Goal: Task Accomplishment & Management: Complete application form

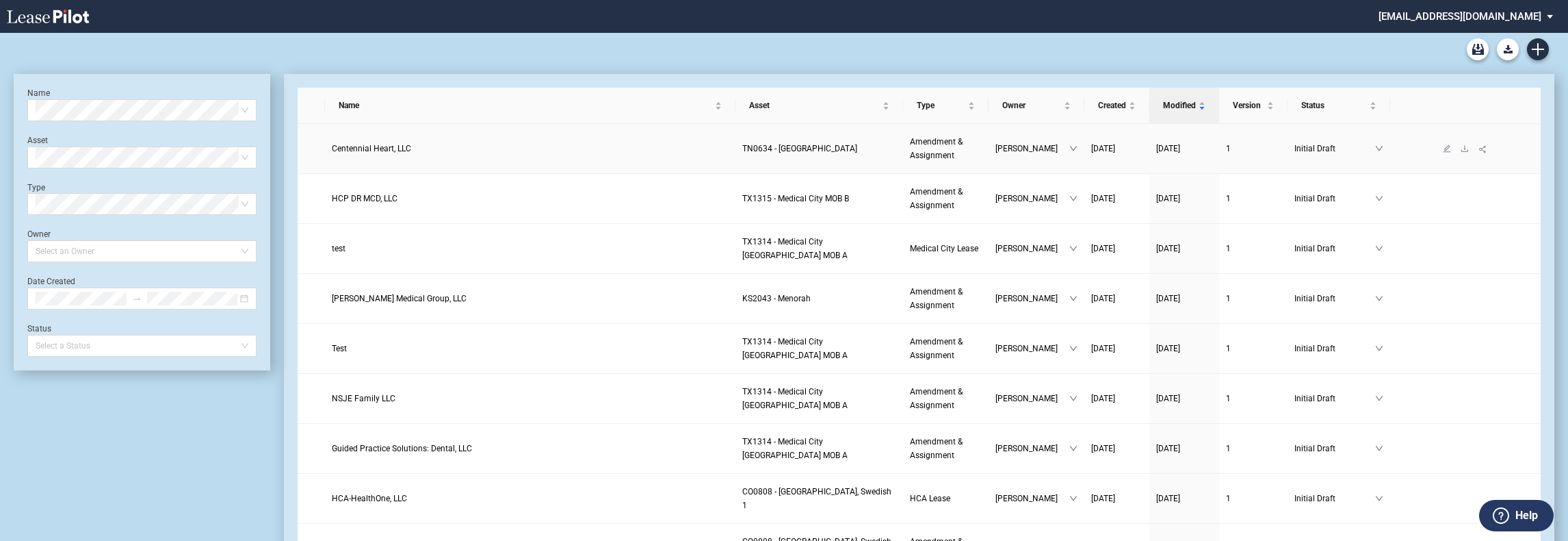
click at [389, 145] on span "Centennial Heart, LLC" at bounding box center [371, 149] width 79 height 10
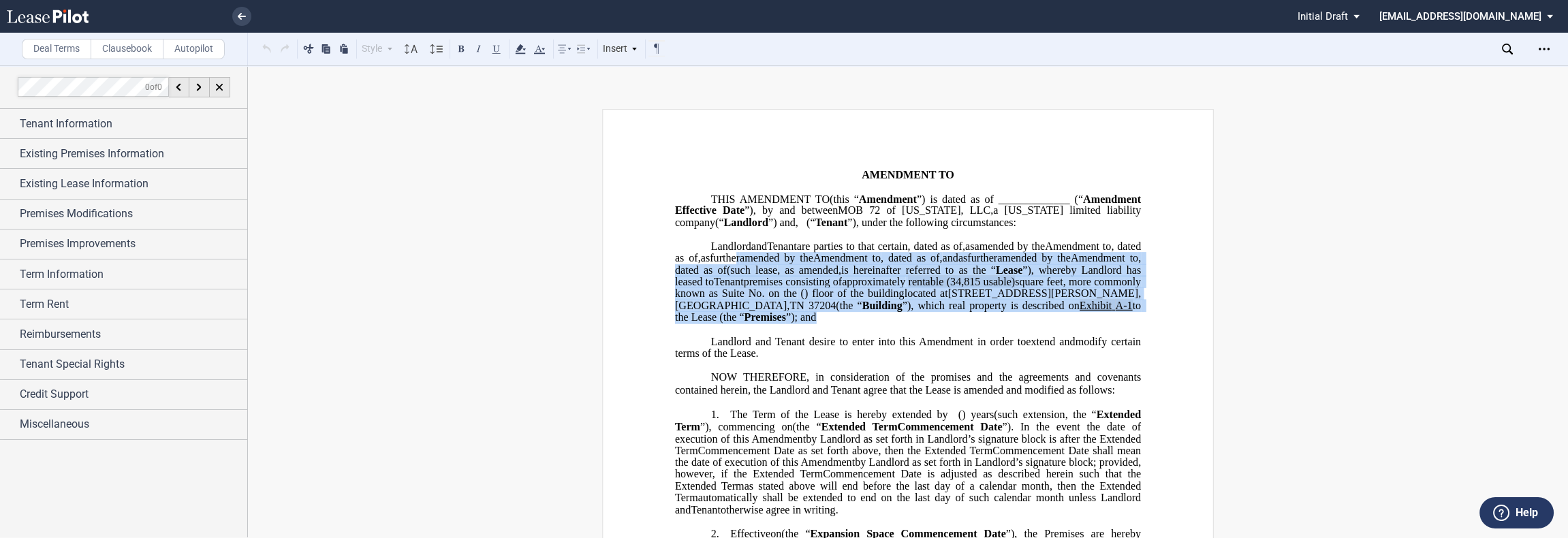
drag, startPoint x: 904, startPoint y: 355, endPoint x: 705, endPoint y: 121, distance: 307.2
click at [794, 276] on p "MOB 72 of Tennessee, LLC , a Delaware limited liability company (“ Landlord ”) …" at bounding box center [908, 282] width 466 height 83
click at [515, 49] on icon at bounding box center [520, 49] width 16 height 16
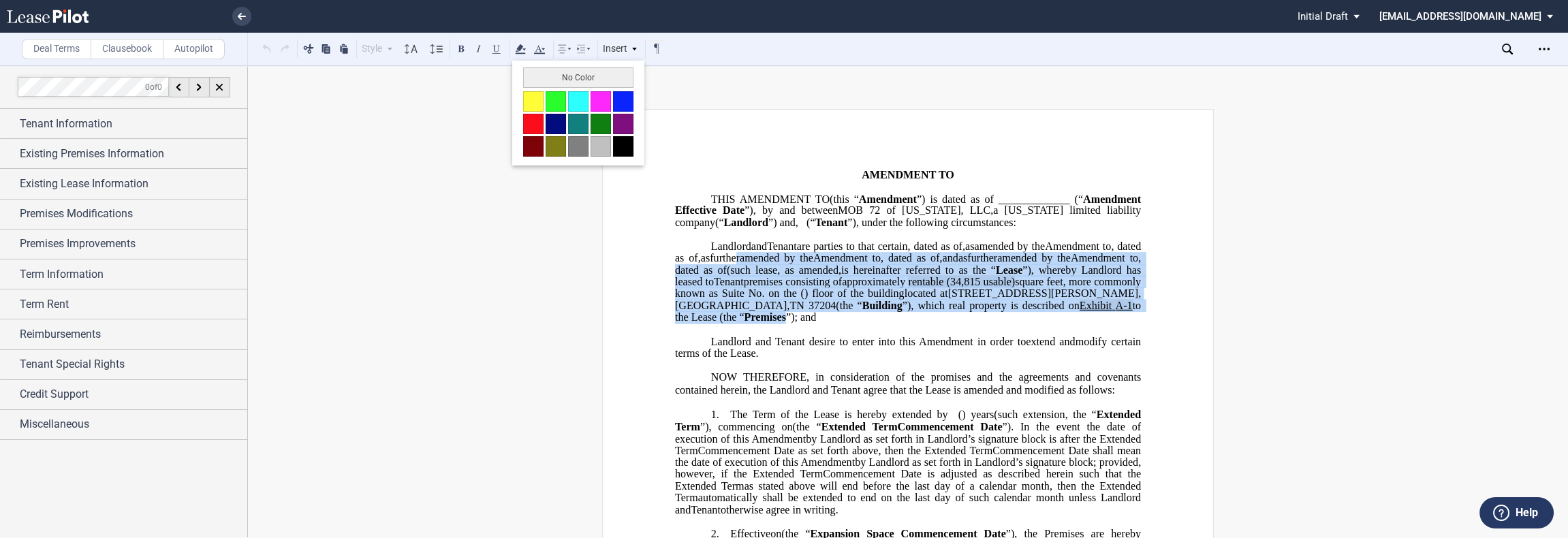
drag, startPoint x: 554, startPoint y: 80, endPoint x: 562, endPoint y: 85, distance: 9.4
click at [554, 80] on button "No Color" at bounding box center [578, 78] width 110 height 20
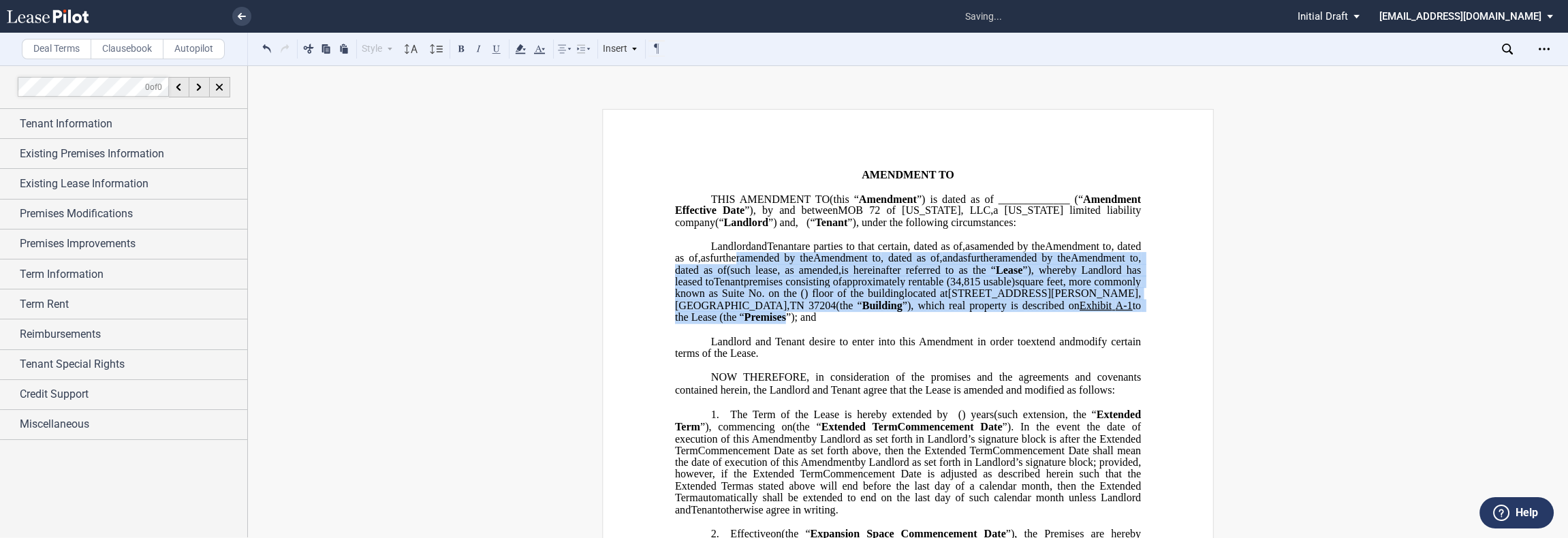
click at [700, 264] on span "," at bounding box center [700, 257] width 3 height 12
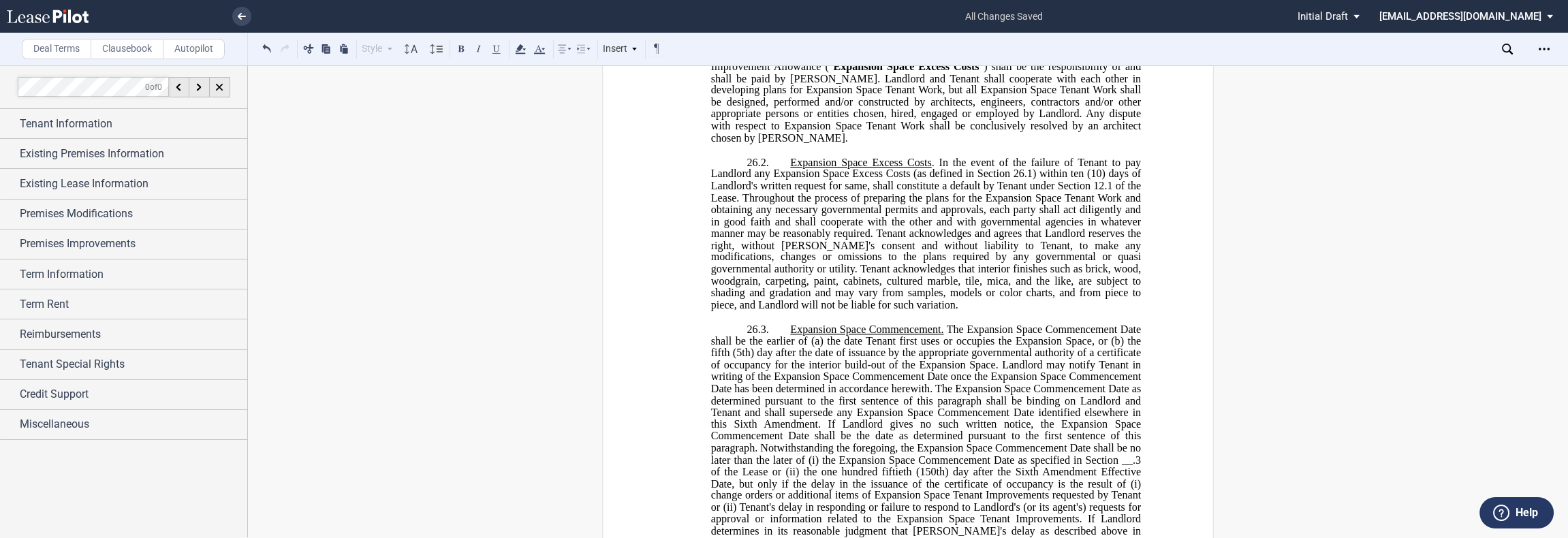
scroll to position [2495, 0]
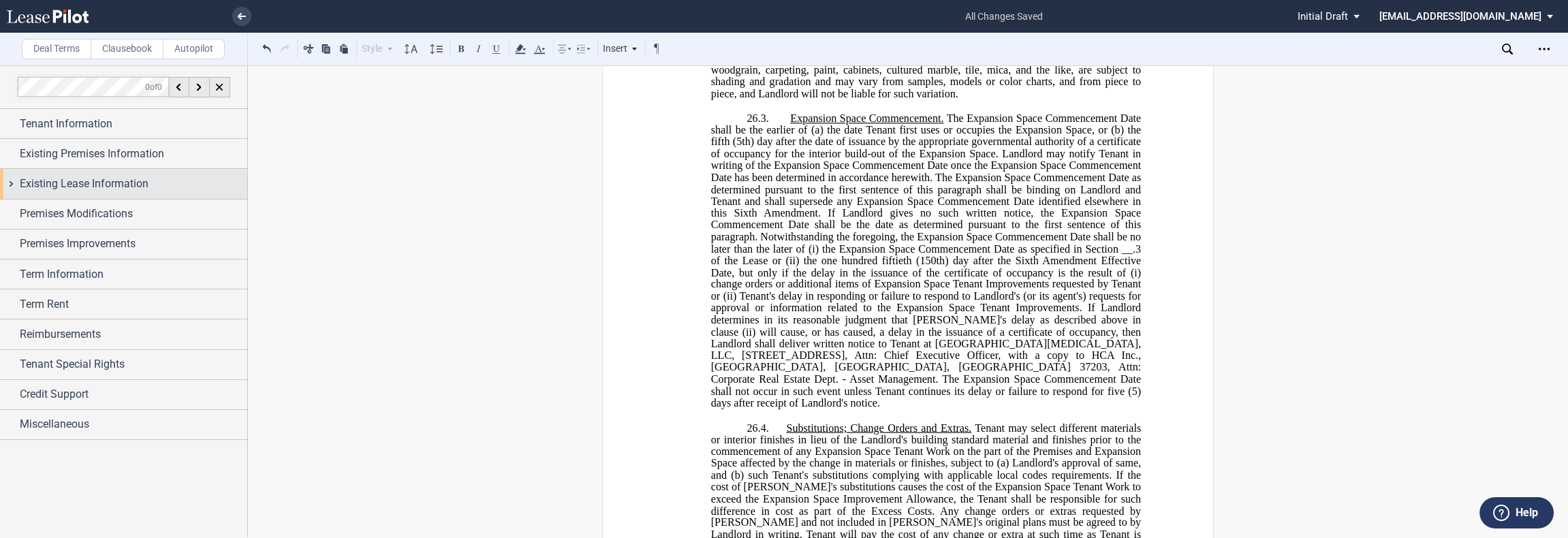
click at [114, 183] on span "Existing Lease Information" at bounding box center [84, 183] width 128 height 16
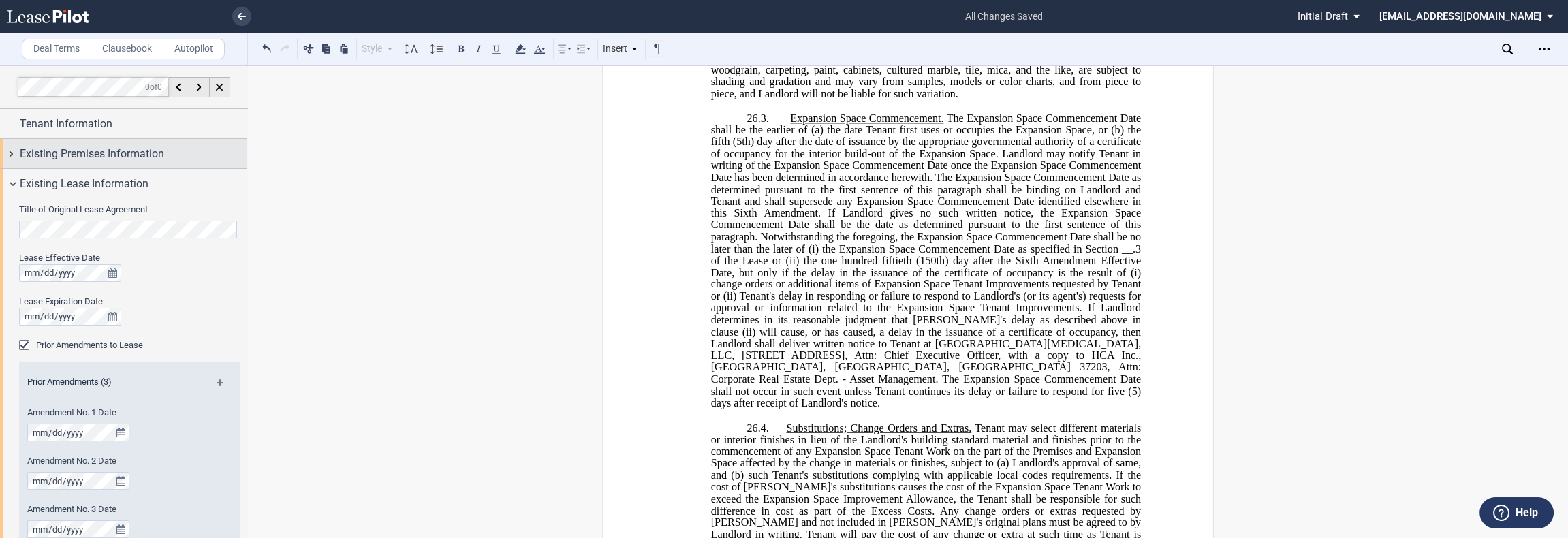
click at [132, 160] on span "Existing Premises Information" at bounding box center [92, 154] width 145 height 16
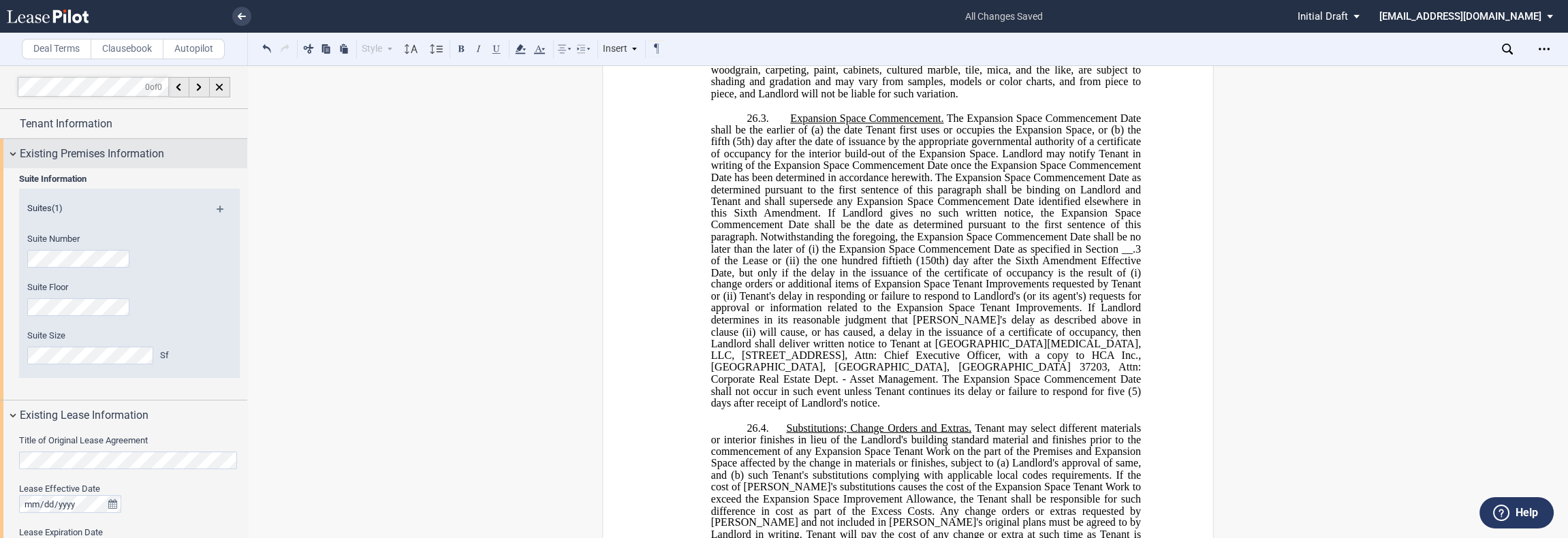
click at [133, 163] on div "Existing Premises Information" at bounding box center [123, 154] width 247 height 30
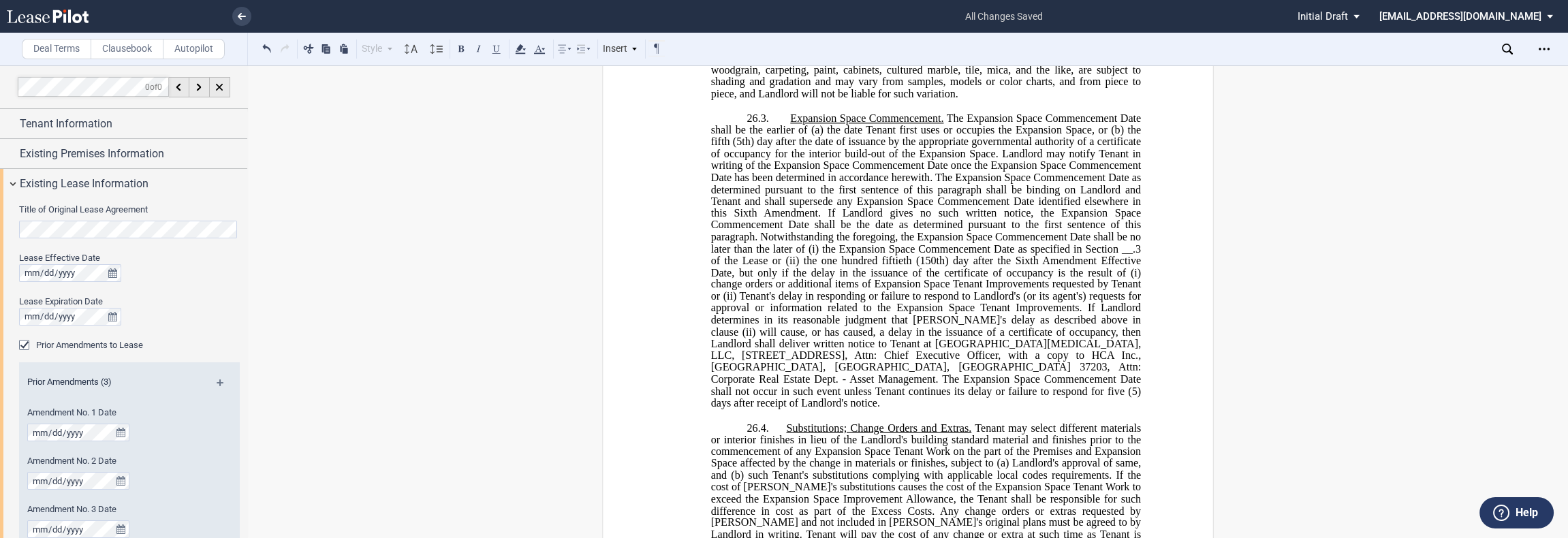
scroll to position [227, 0]
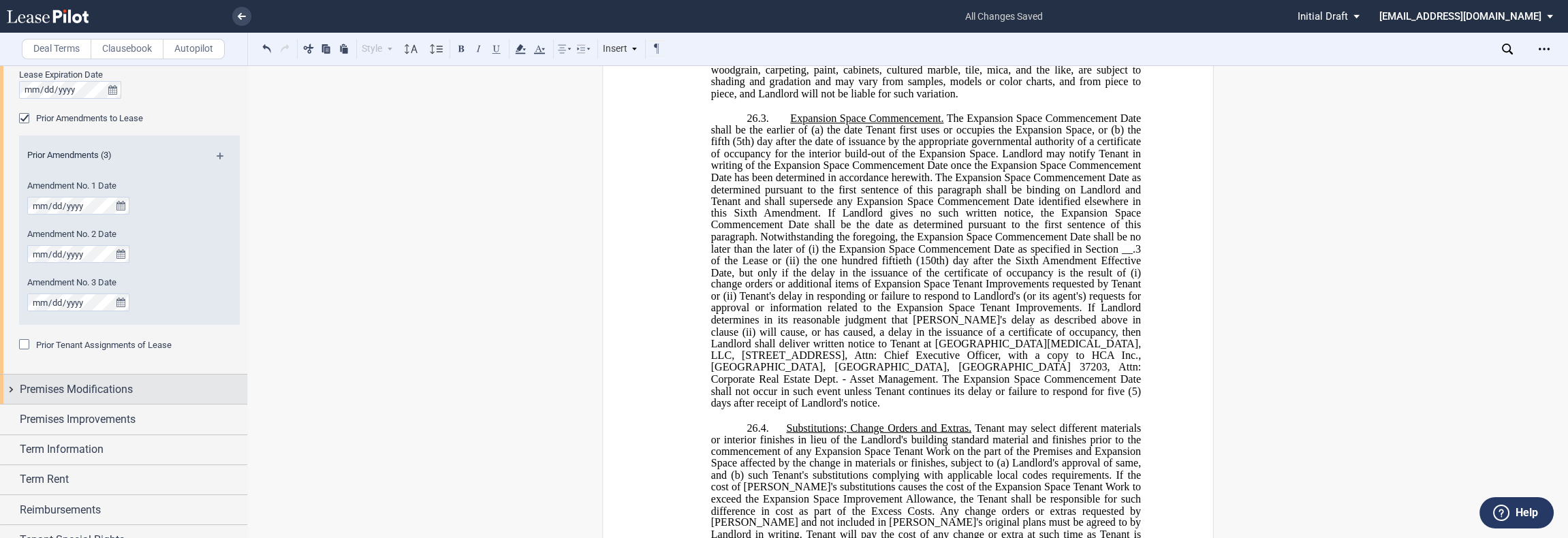
click at [133, 393] on span "Premises Modifications" at bounding box center [76, 389] width 113 height 16
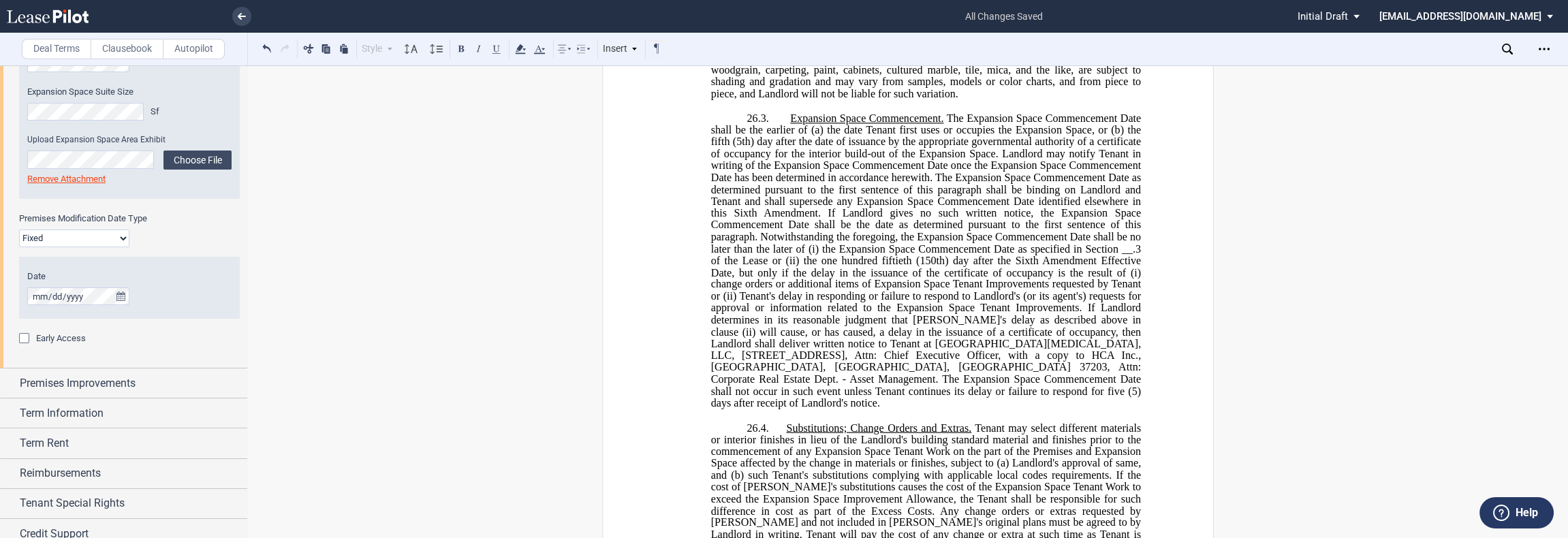
scroll to position [680, 0]
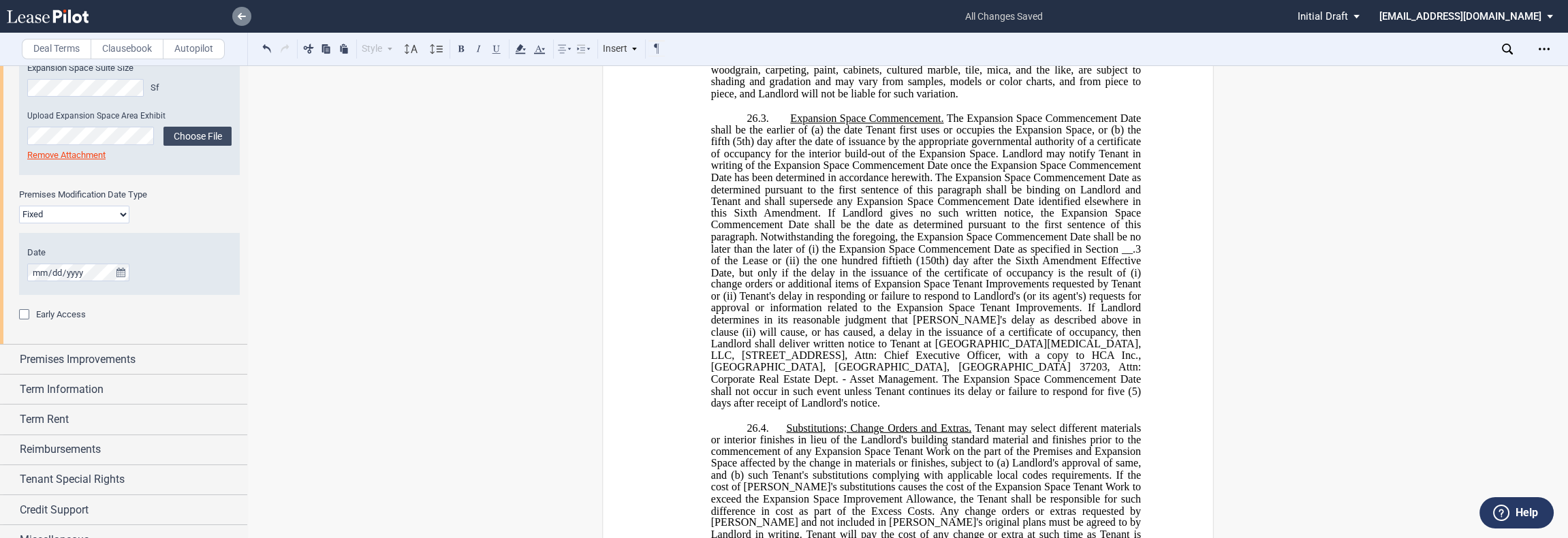
click at [247, 21] on link at bounding box center [241, 16] width 19 height 19
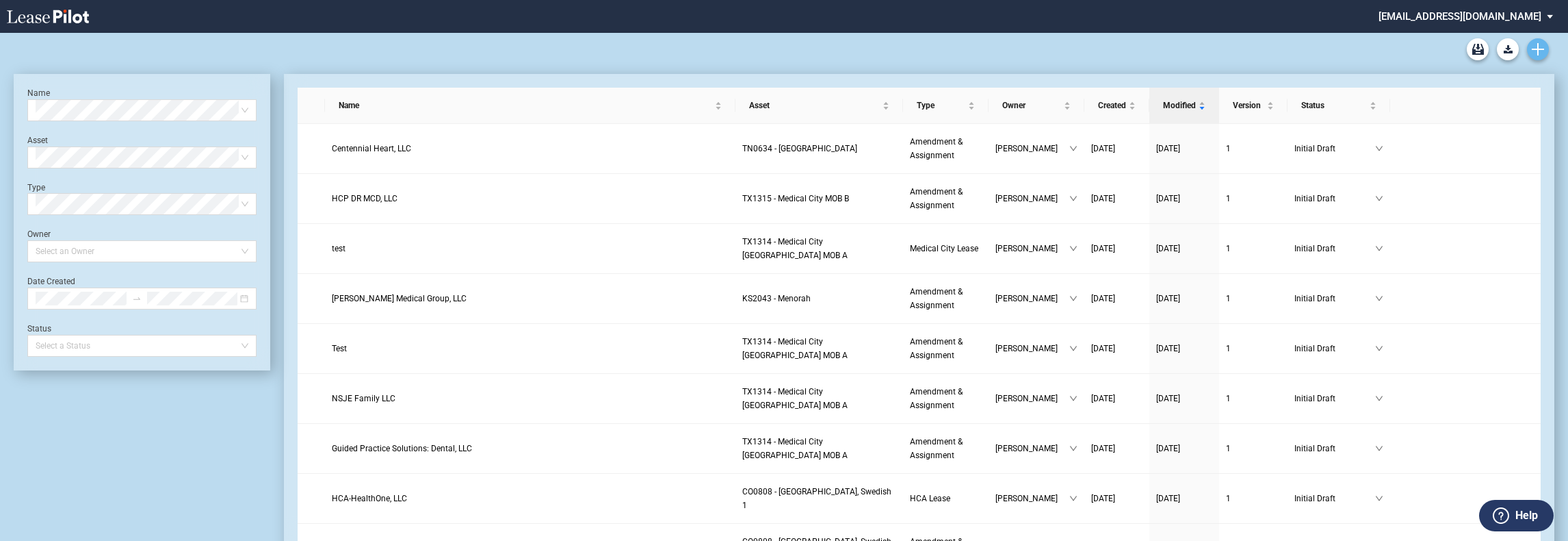
click at [1543, 47] on link "Create new document" at bounding box center [1538, 49] width 22 height 22
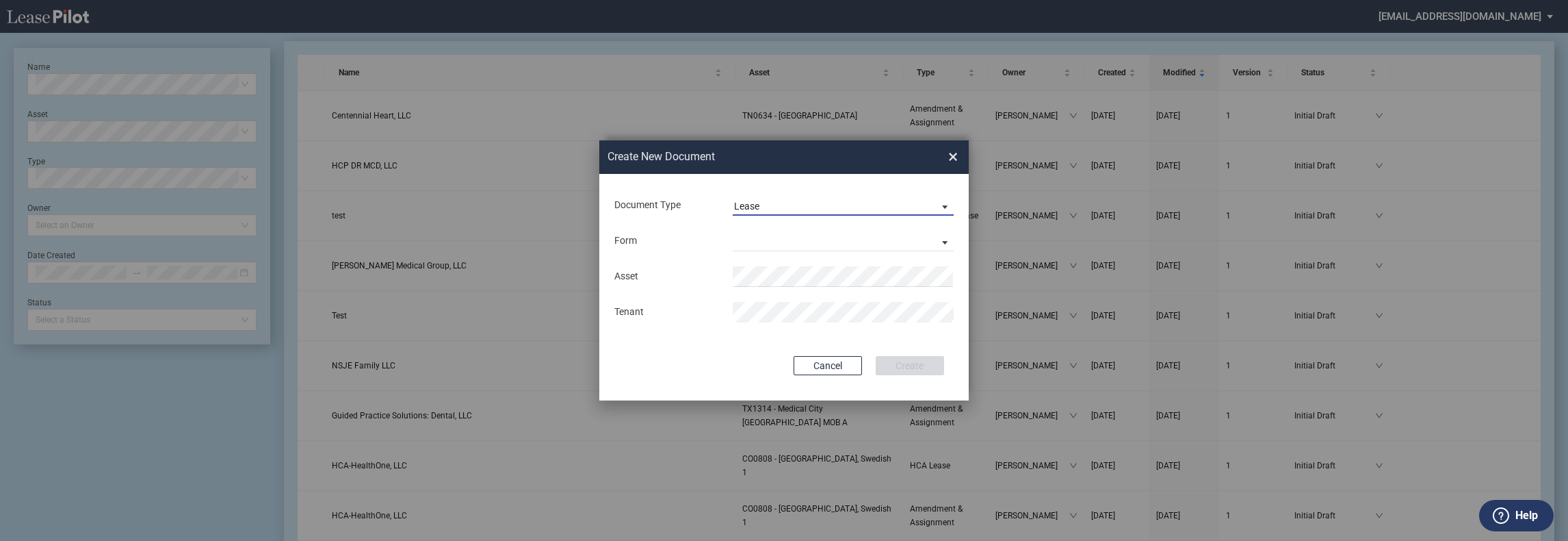
click at [864, 206] on span "Lease" at bounding box center [832, 206] width 196 height 13
click at [866, 242] on md-option "Amendment" at bounding box center [844, 240] width 243 height 33
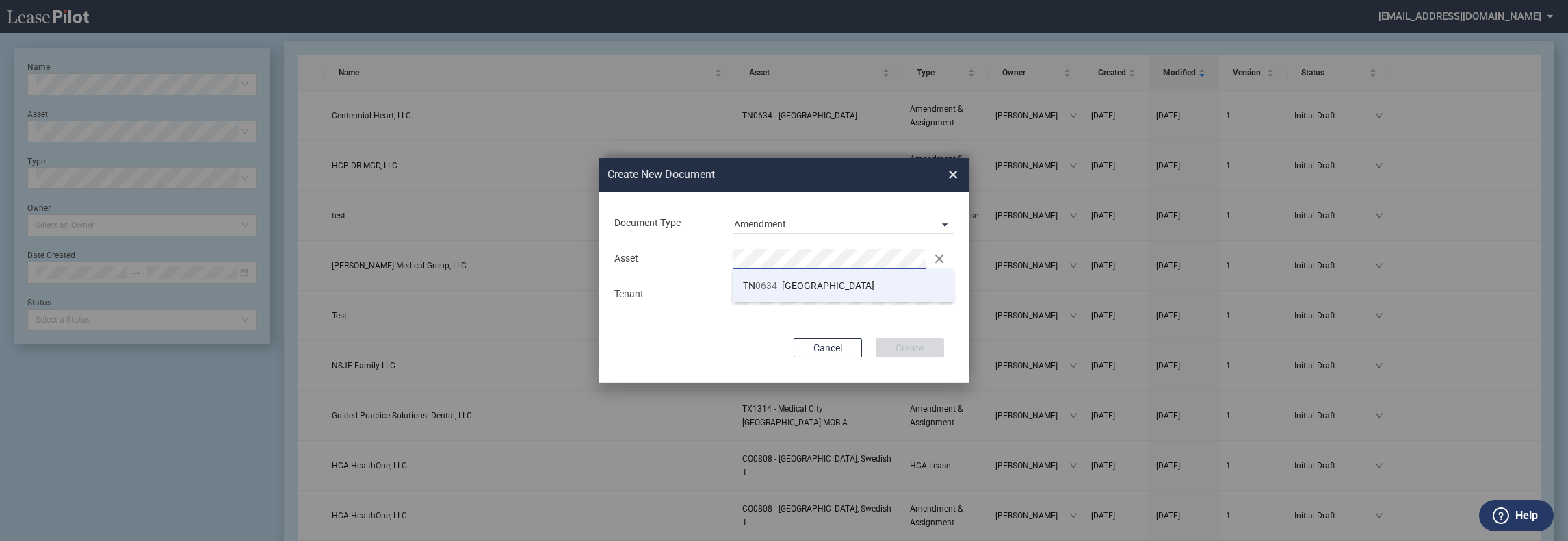
click at [852, 281] on li "TN 0634 - Physicians Park" at bounding box center [843, 285] width 221 height 33
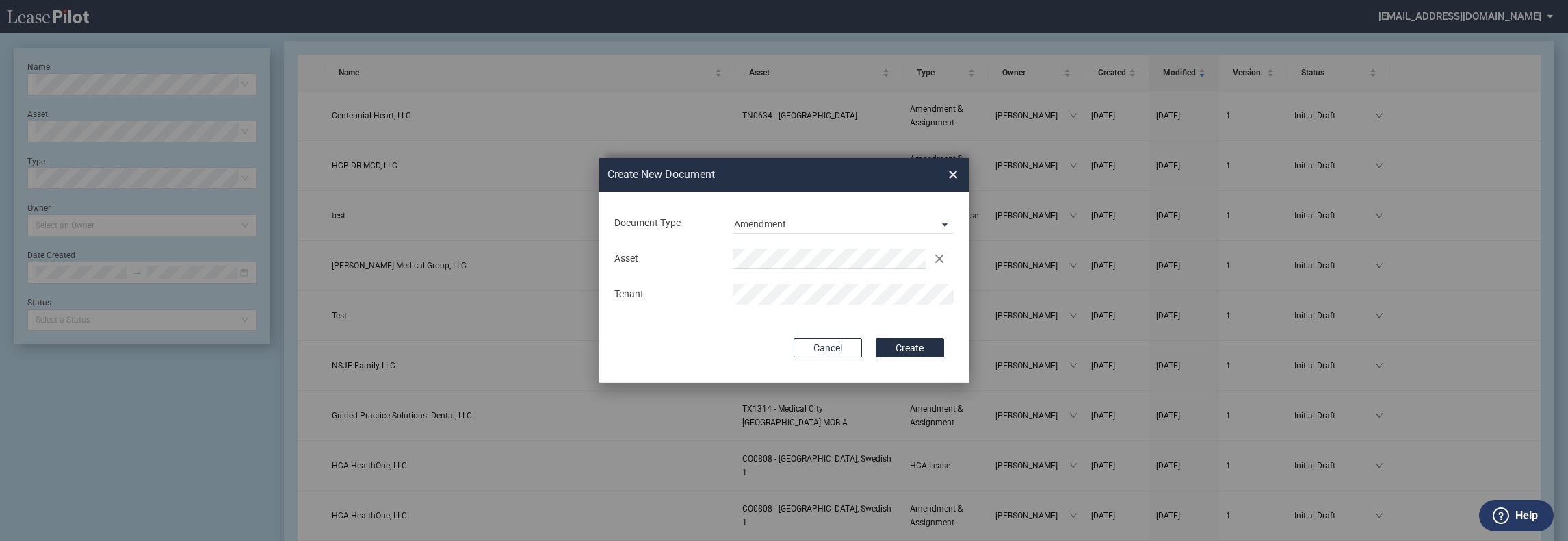
click at [876, 338] on button "Create" at bounding box center [910, 347] width 69 height 19
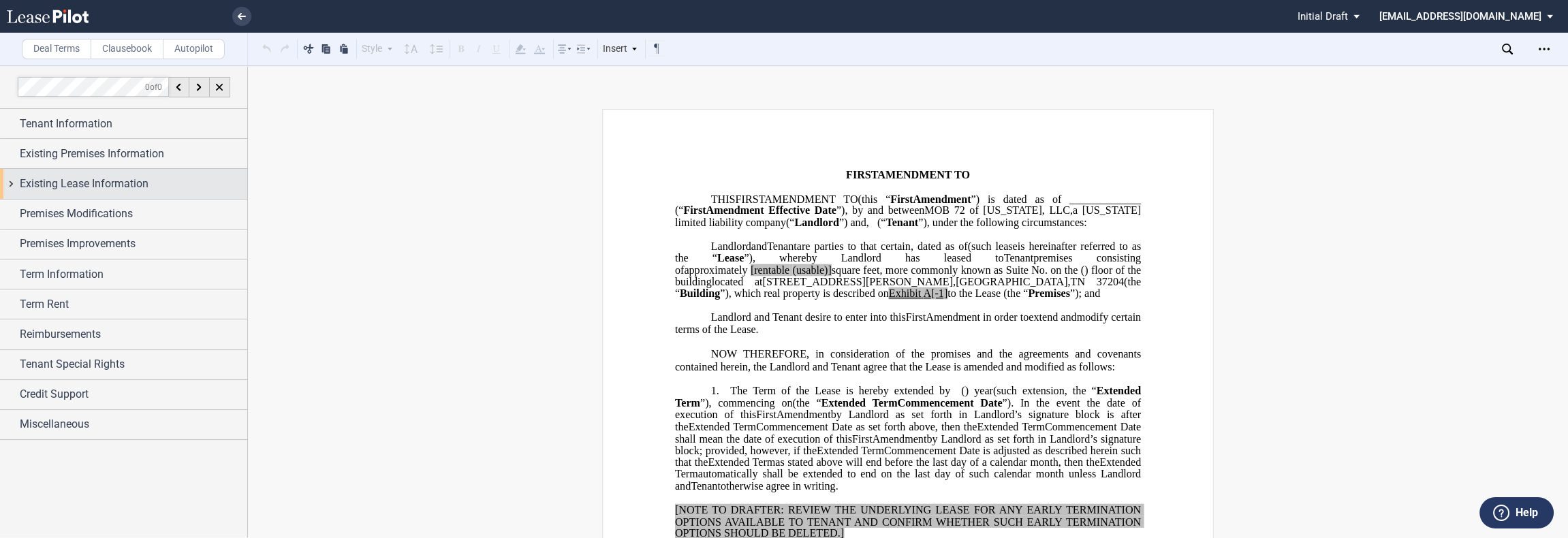
click at [139, 191] on span "Existing Lease Information" at bounding box center [84, 183] width 128 height 16
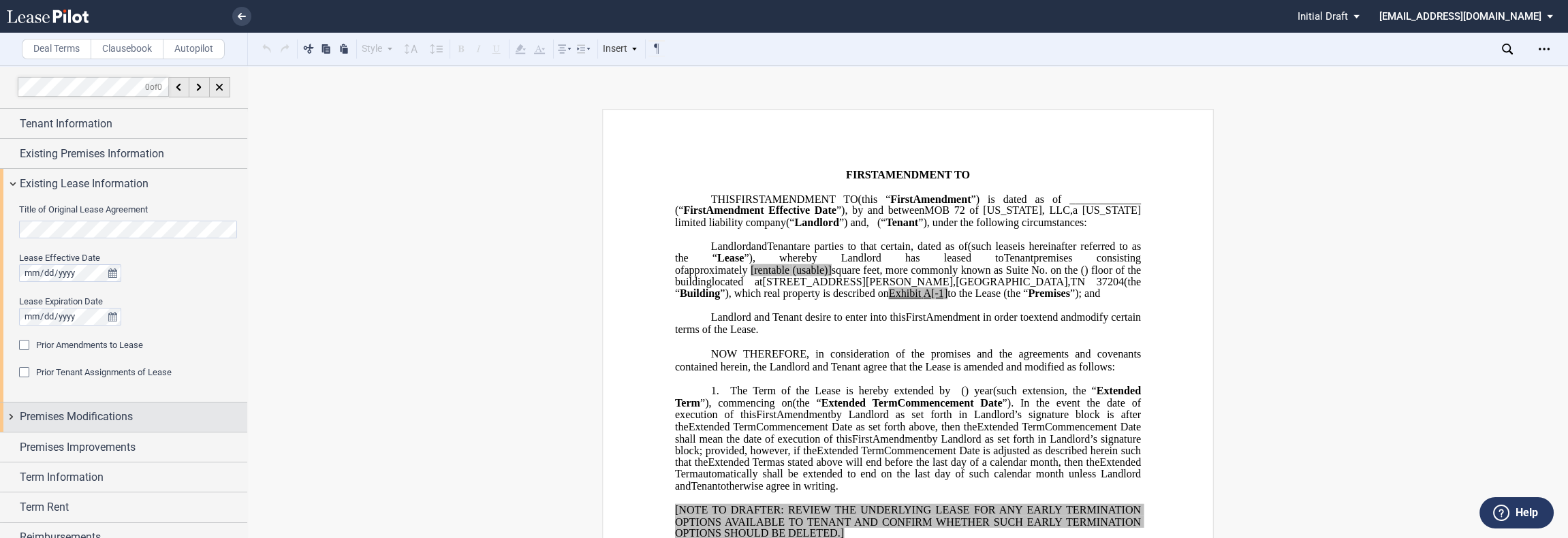
click at [132, 419] on span "Premises Modifications" at bounding box center [76, 416] width 113 height 16
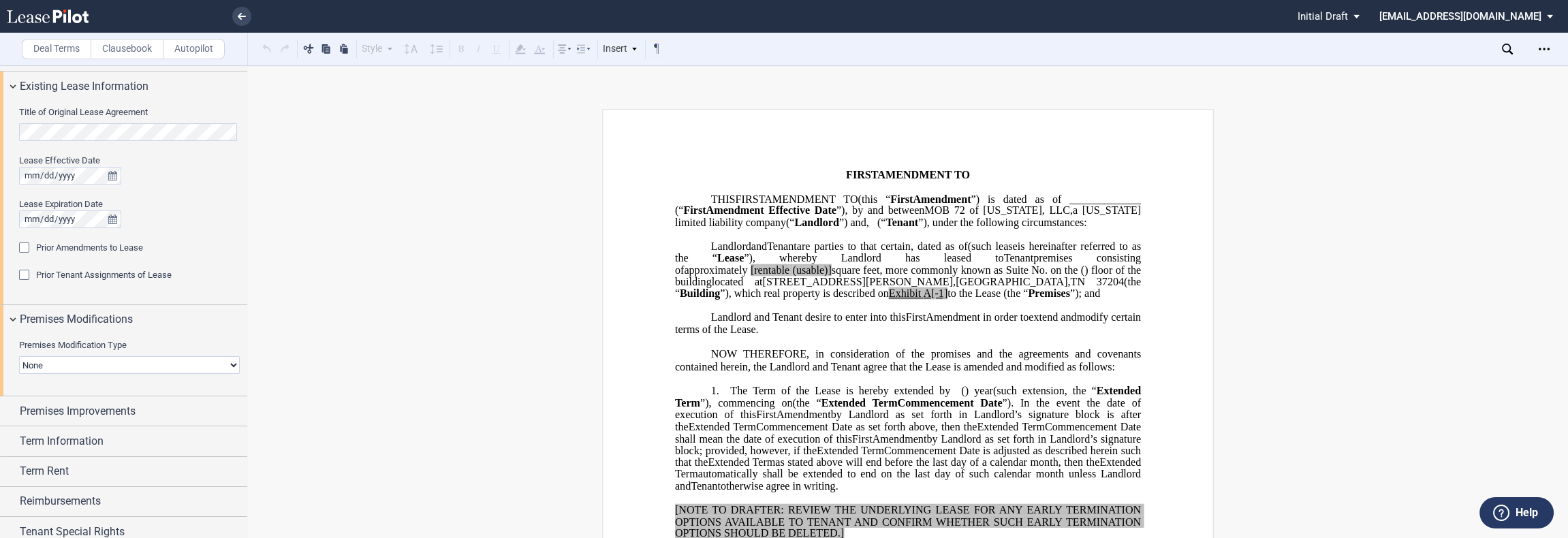
scroll to position [106, 0]
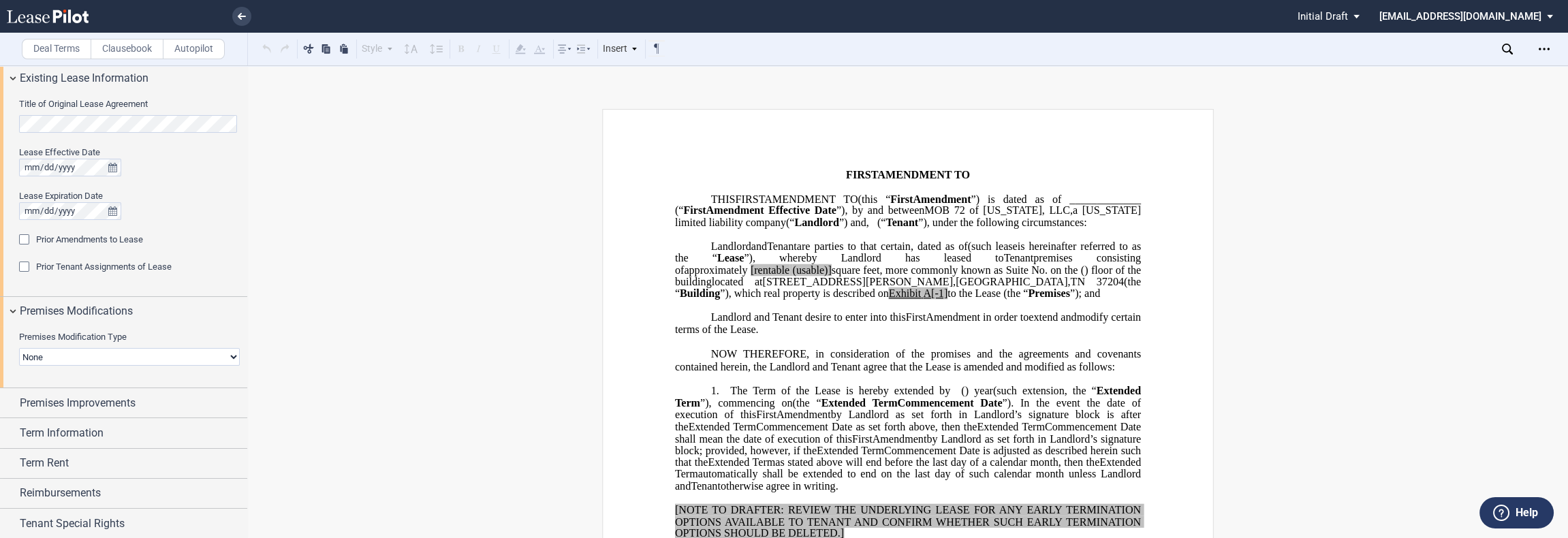
drag, startPoint x: 125, startPoint y: 351, endPoint x: 129, endPoint y: 364, distance: 13.6
click at [125, 351] on select "None Expansion Relocation" at bounding box center [129, 356] width 221 height 18
select select "expansion"
click at [19, 348] on select "None Expansion Relocation" at bounding box center [129, 356] width 221 height 18
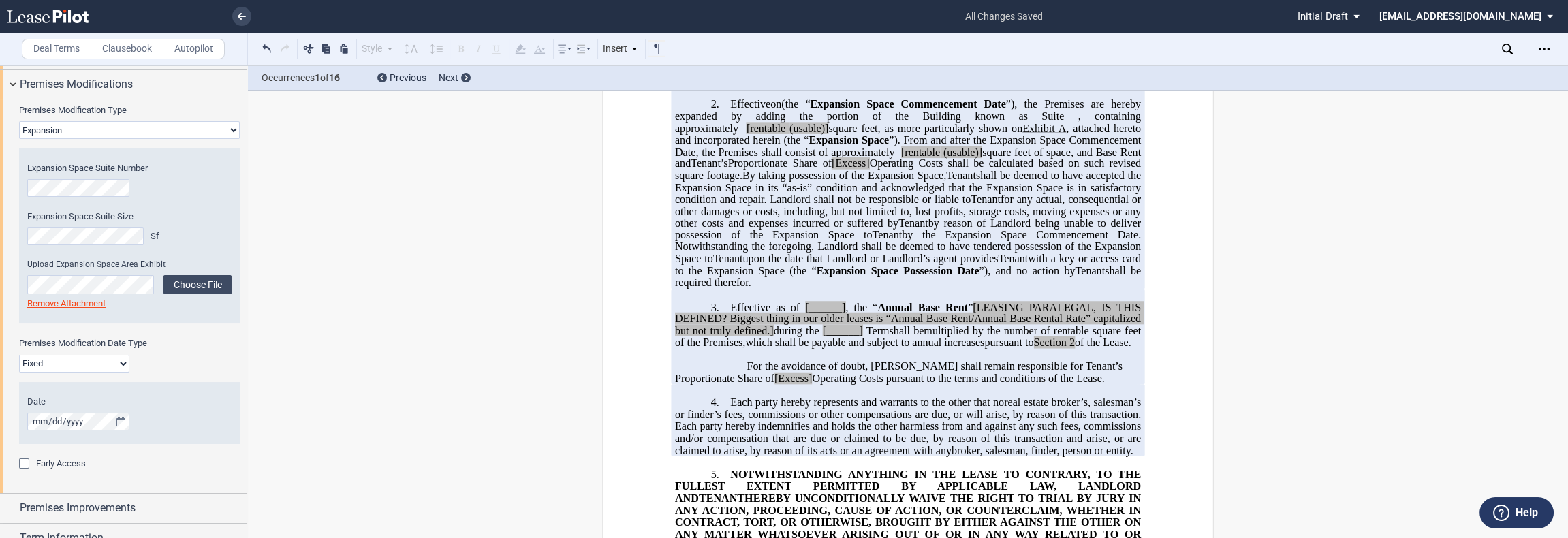
scroll to position [499, 0]
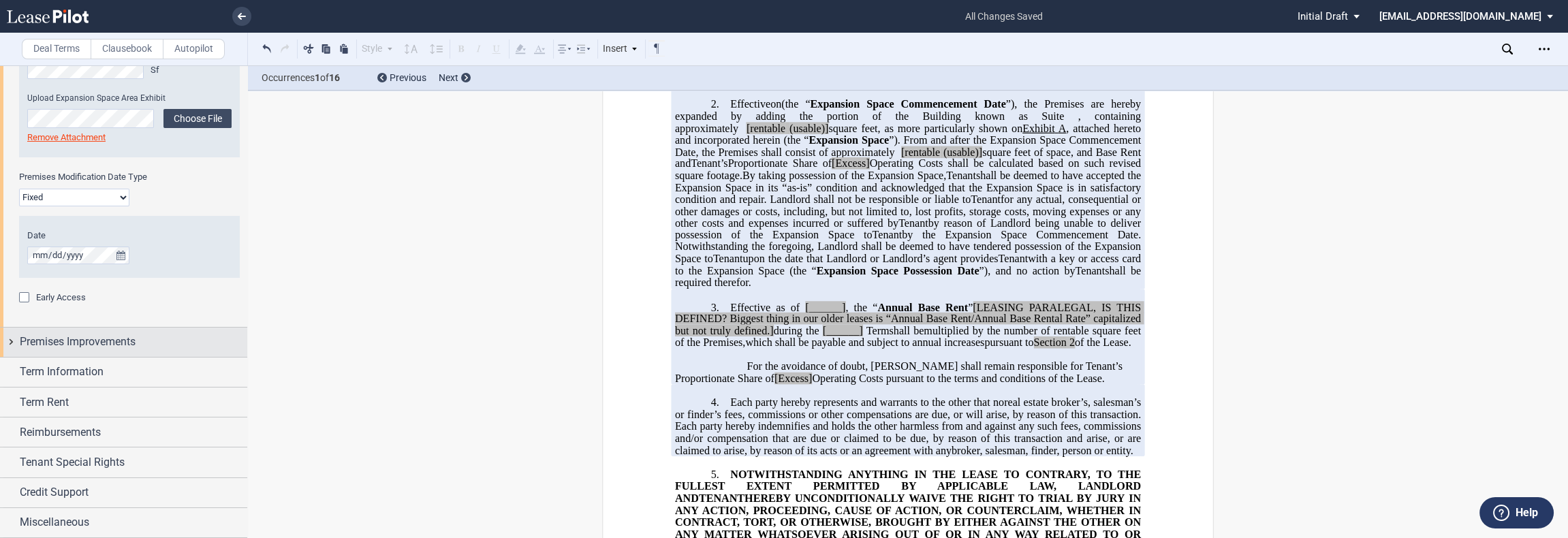
click at [170, 329] on div "Premises Improvements" at bounding box center [123, 342] width 247 height 30
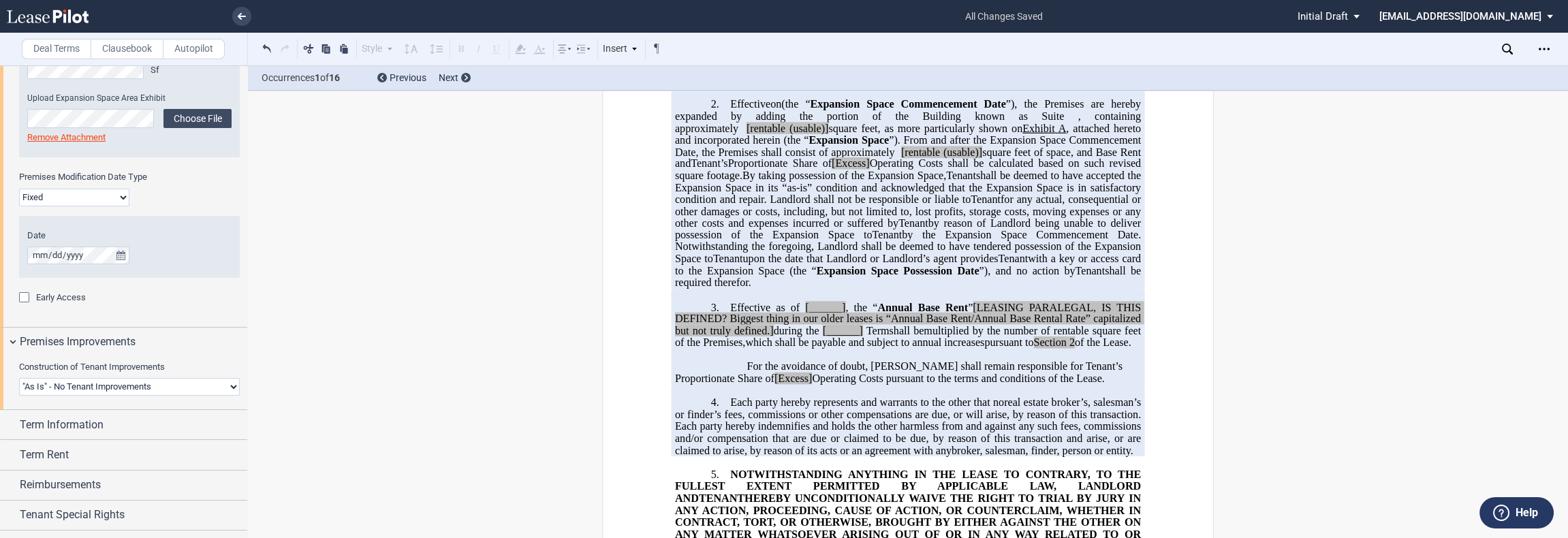
click at [145, 384] on select "Landlord Constructs Tenant Improvements Tenant Constructs Tenant Improvements "…" at bounding box center [129, 386] width 221 height 18
select select "landlord"
click at [19, 379] on select "Landlord Constructs Tenant Improvements Tenant Constructs Tenant Improvements "…" at bounding box center [129, 387] width 221 height 18
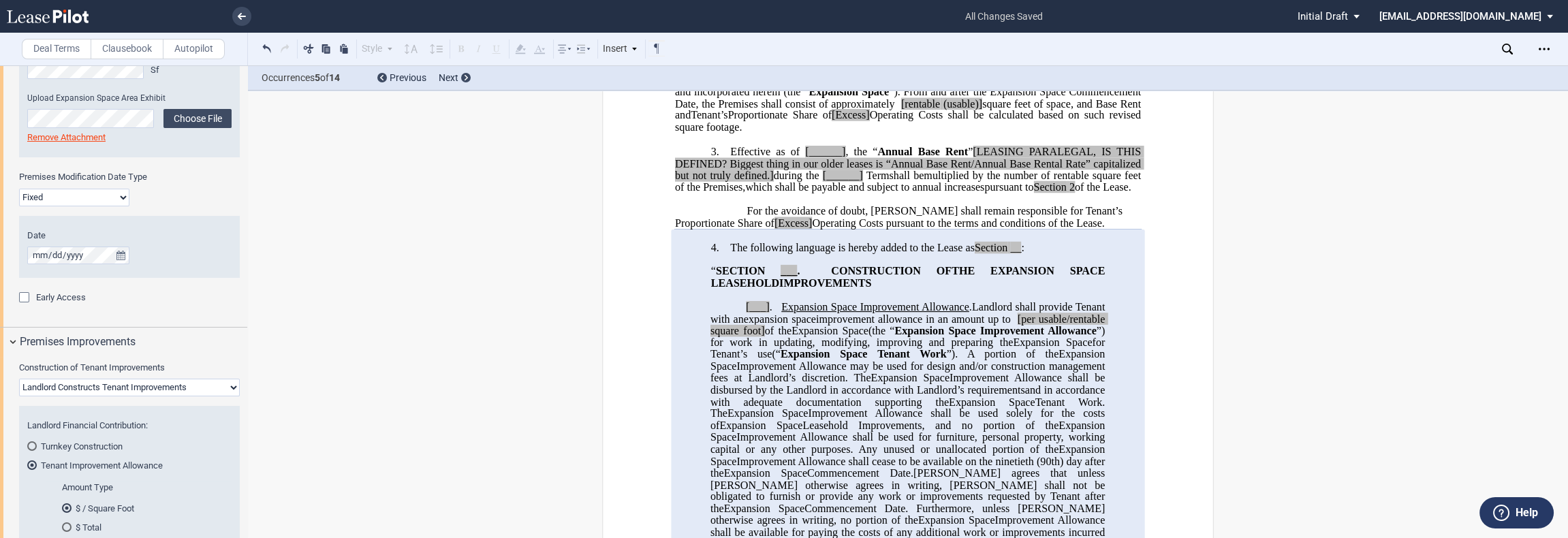
scroll to position [530, 0]
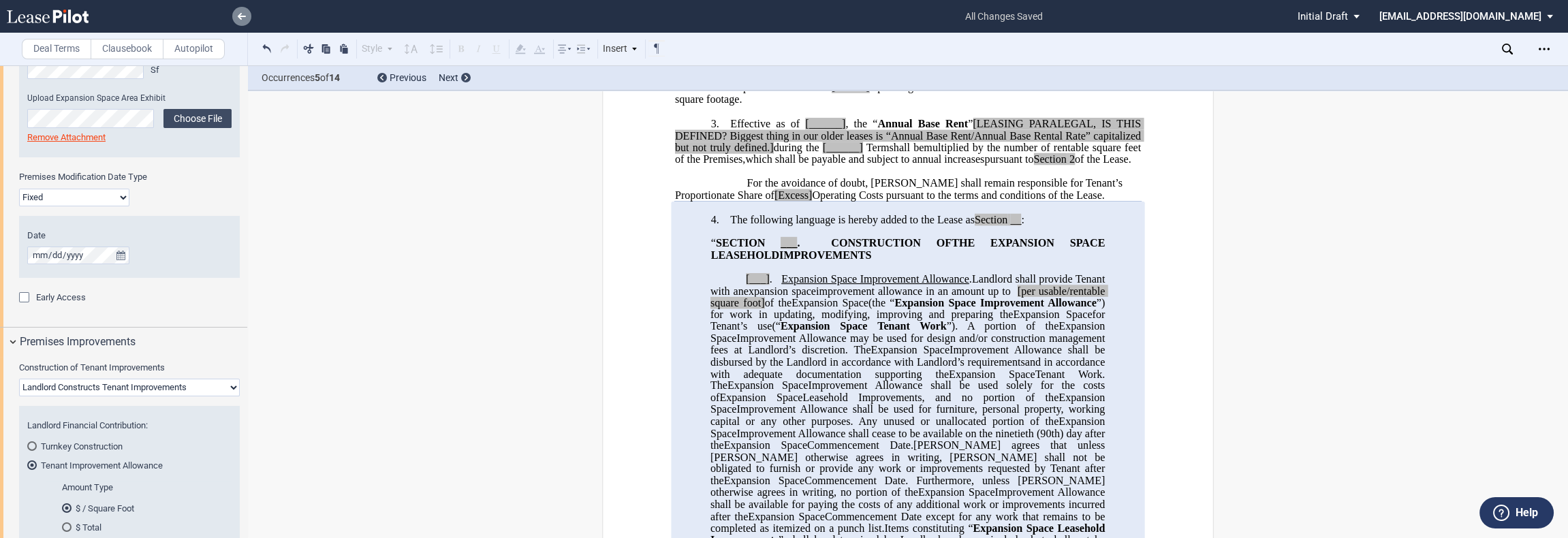
click at [241, 19] on use at bounding box center [242, 16] width 8 height 7
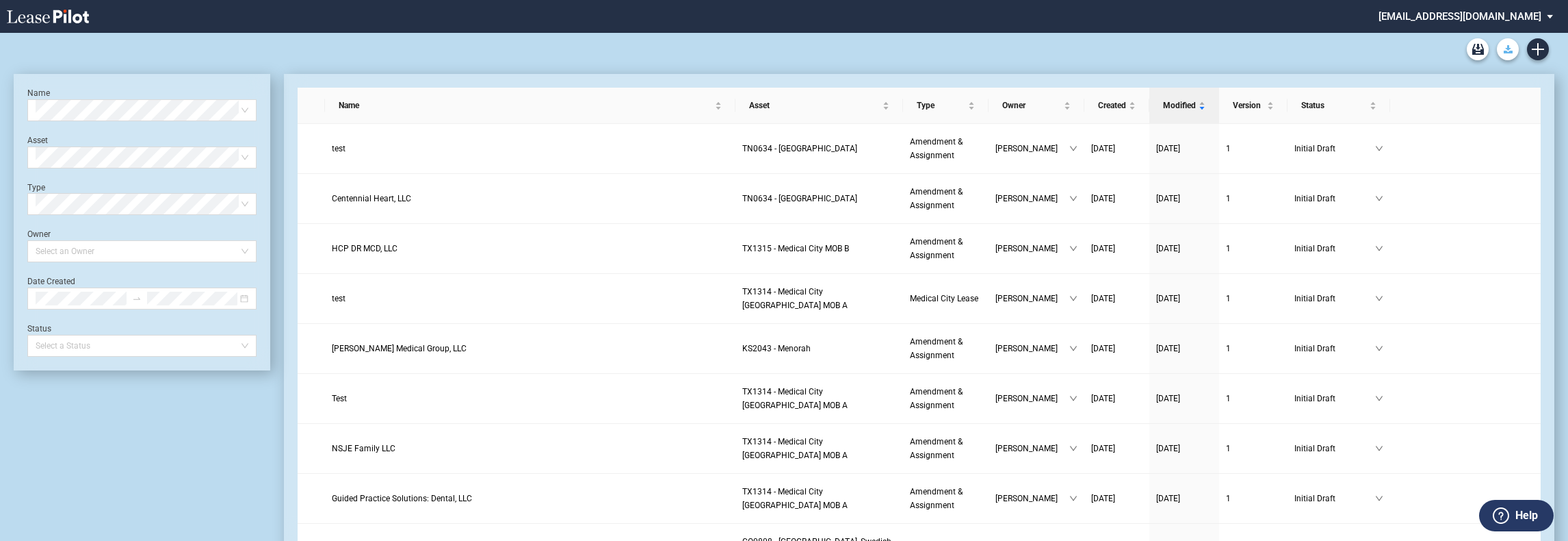
click at [1505, 50] on use "Download Blank Form" at bounding box center [1508, 50] width 9 height 9
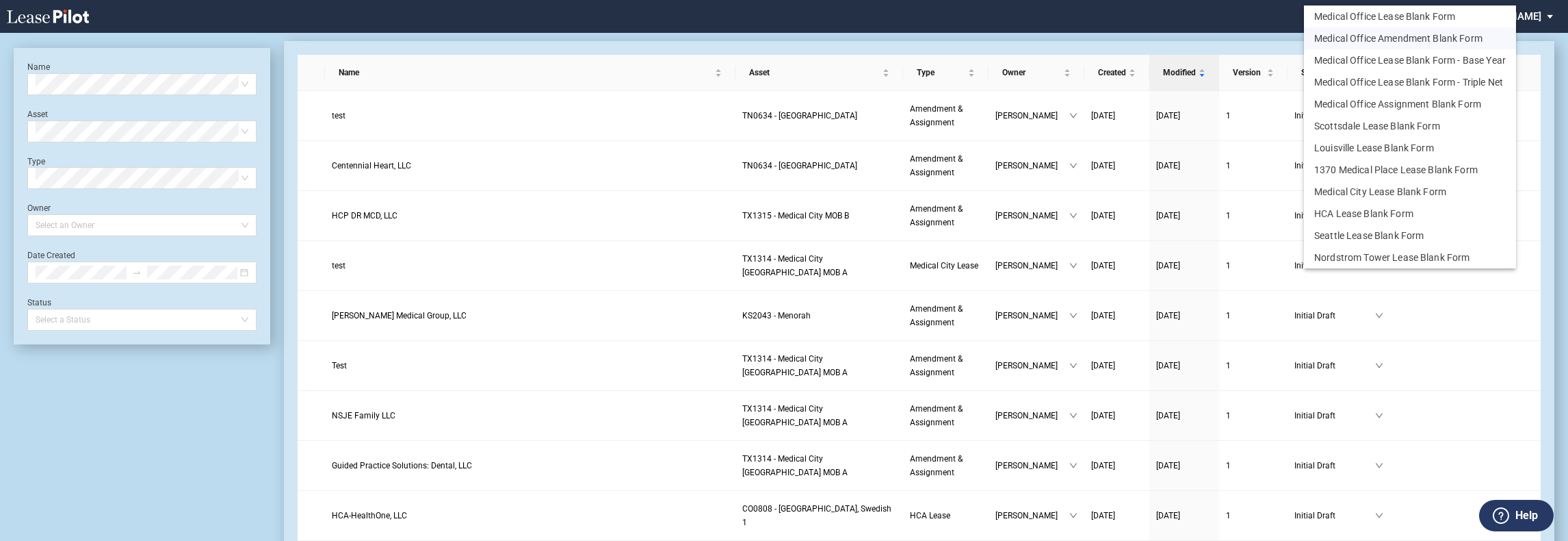
click at [1414, 38] on button "Medical Office Amendment Blank Form" at bounding box center [1409, 38] width 212 height 22
